Goal: Check status: Check status

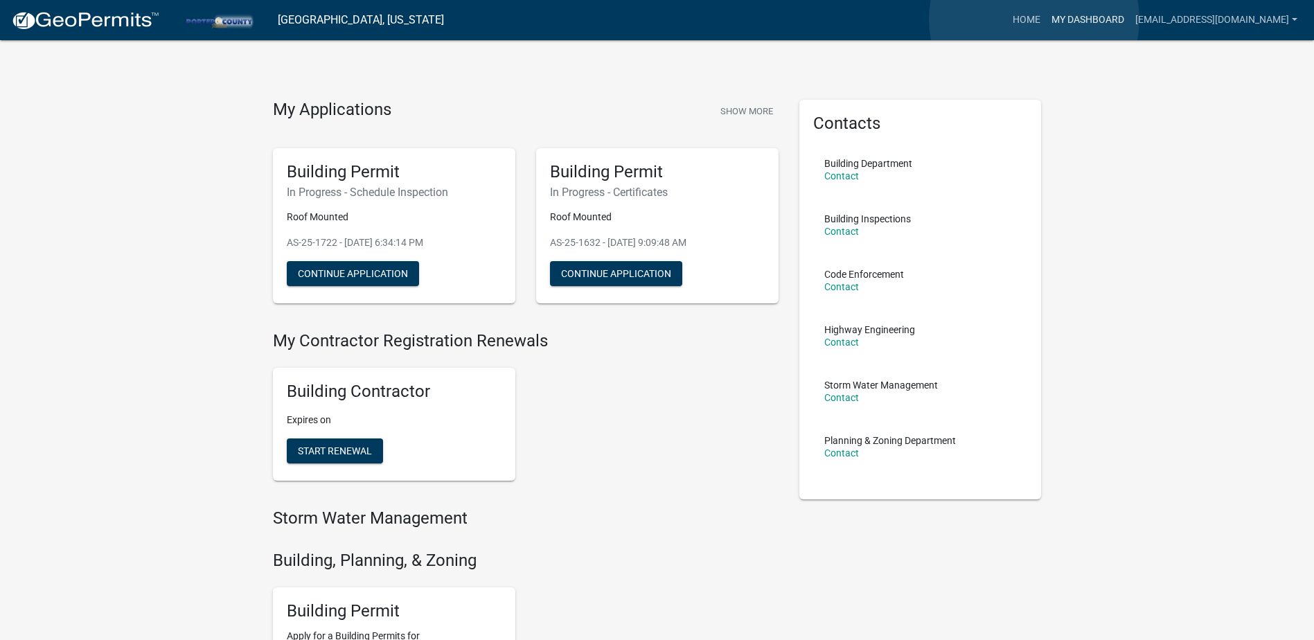
click at [1046, 20] on link "My Dashboard" at bounding box center [1088, 20] width 84 height 26
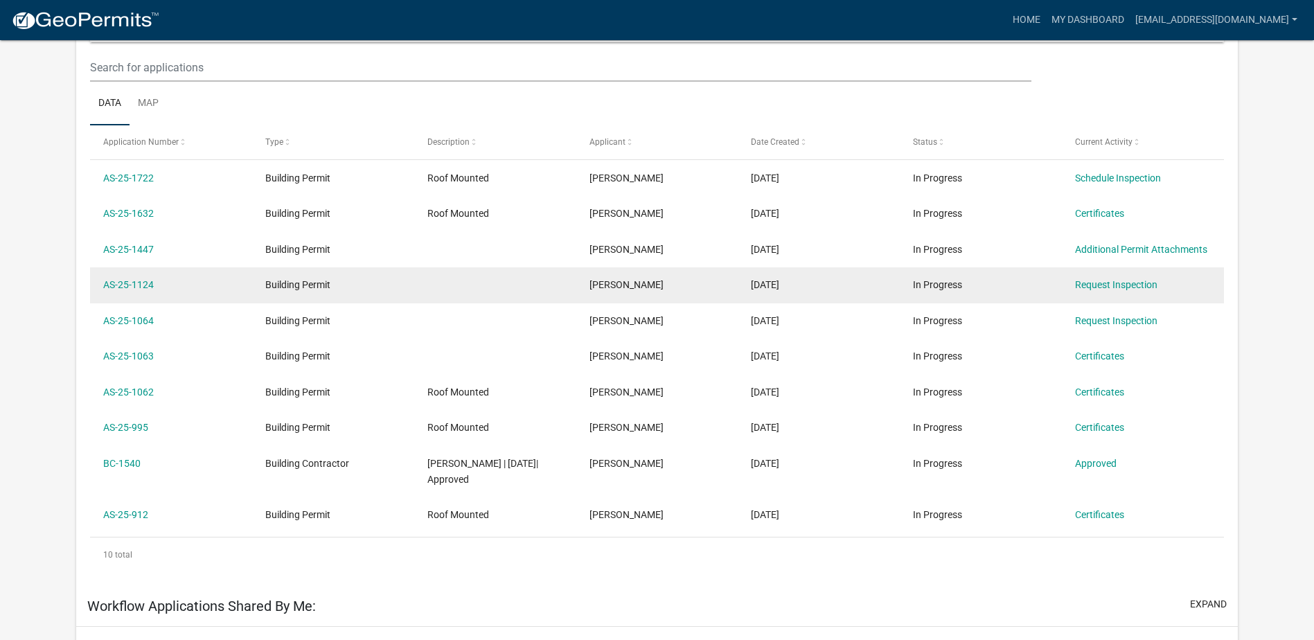
scroll to position [184, 0]
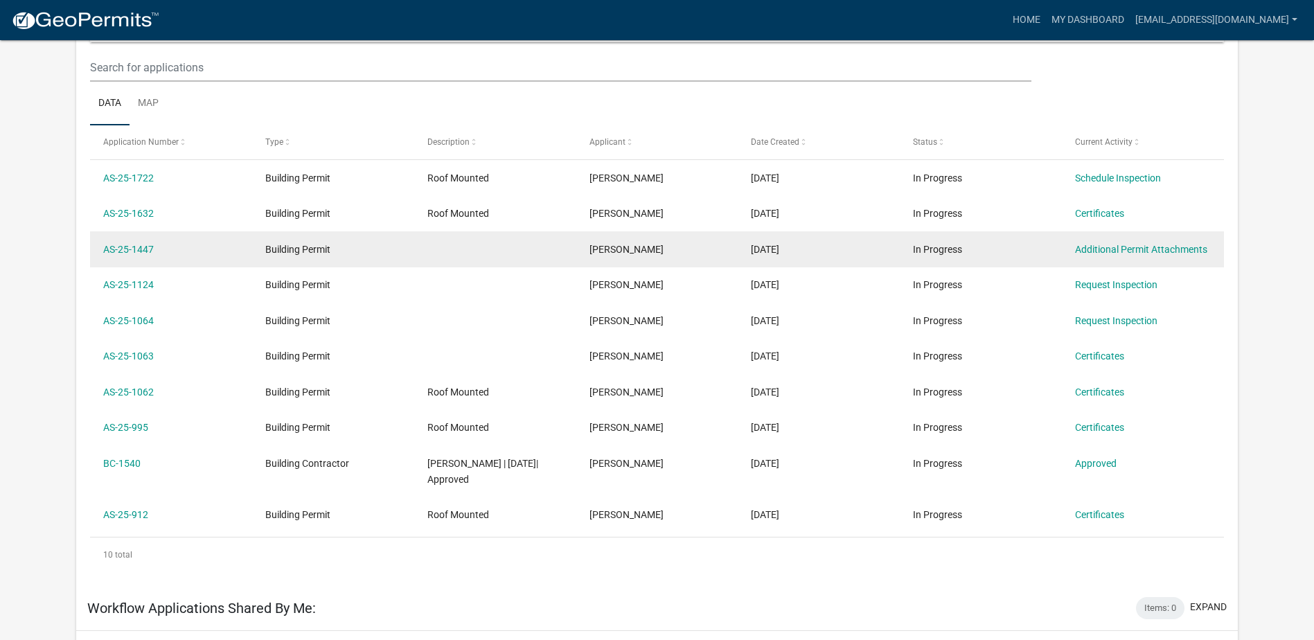
click at [416, 253] on datatable-body-cell at bounding box center [495, 249] width 162 height 36
